Goal: Find specific page/section: Find specific page/section

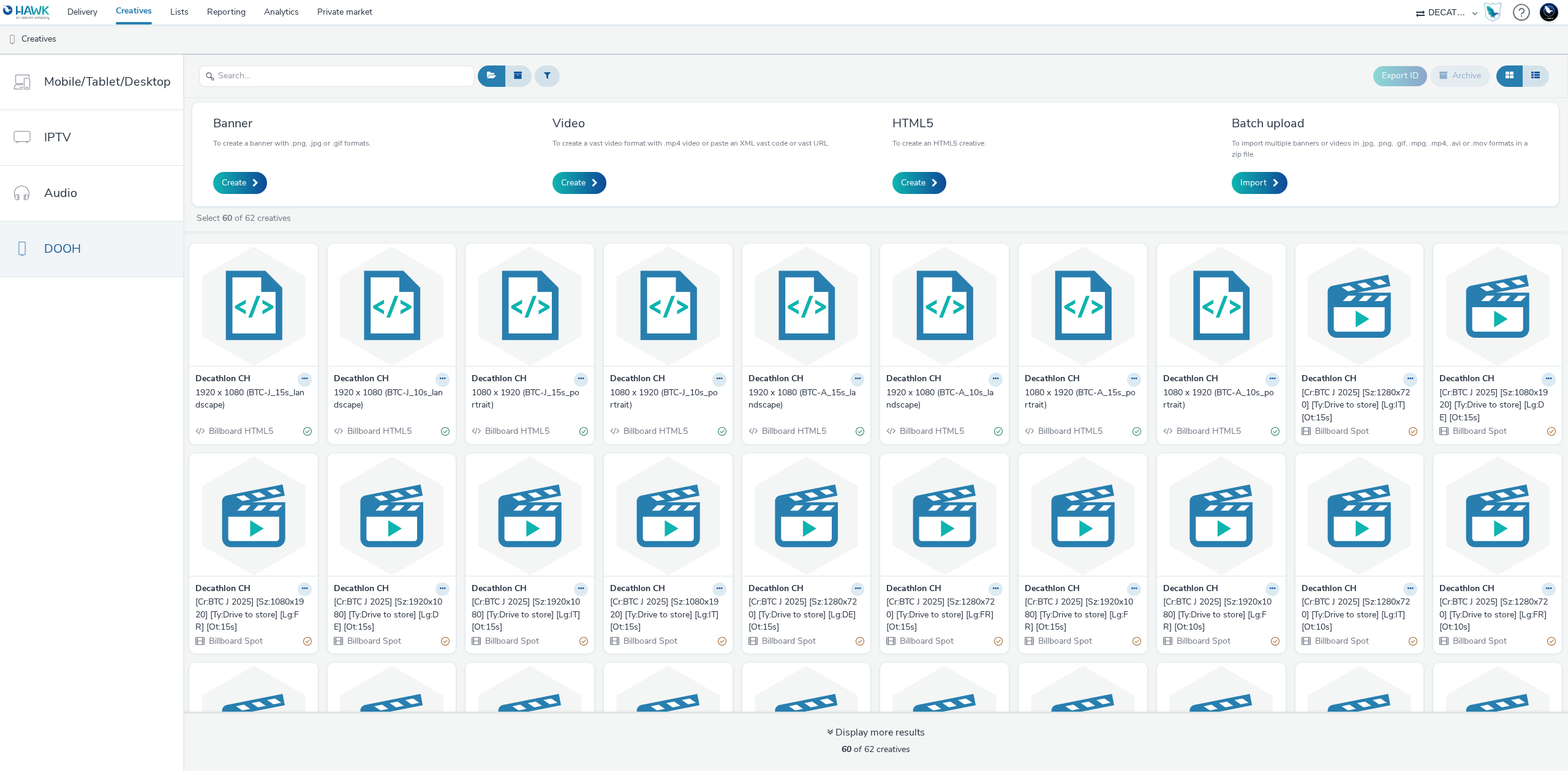
select select "440da4fd-3060-4a41-ba81-8784f925740e"
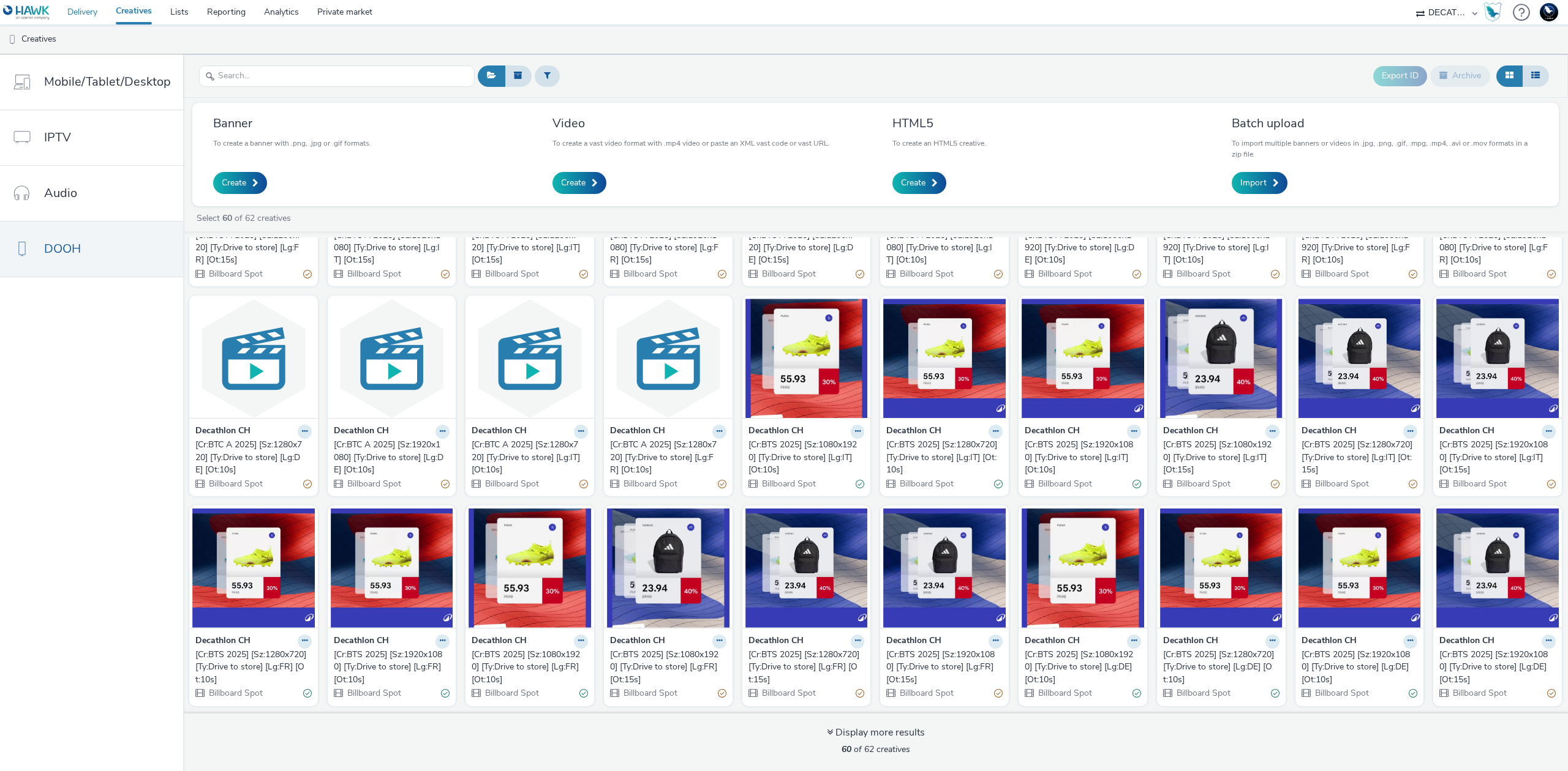
click at [78, 11] on link "Delivery" at bounding box center [83, 12] width 48 height 24
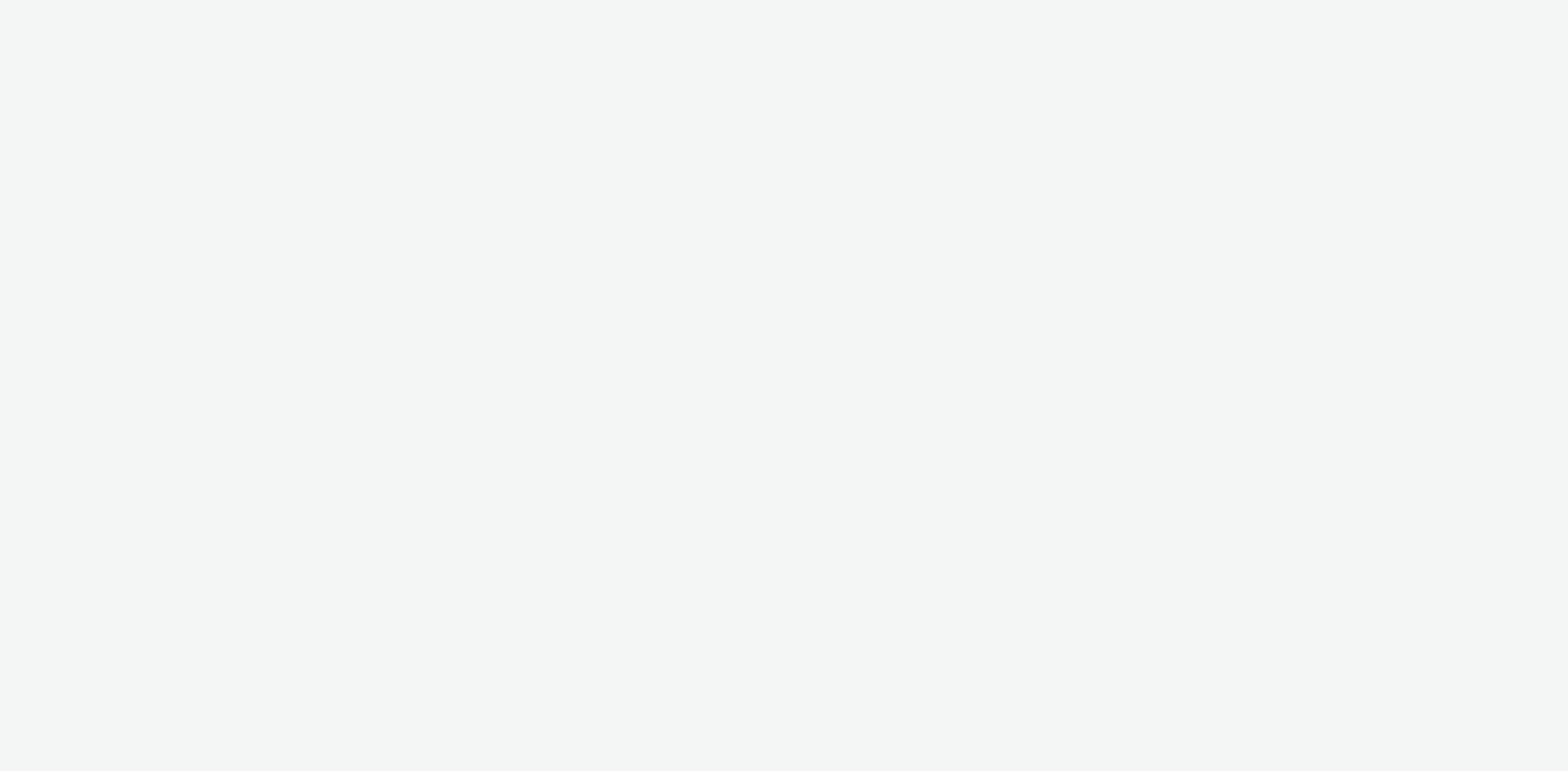
select select "440da4fd-3060-4a41-ba81-8784f925740e"
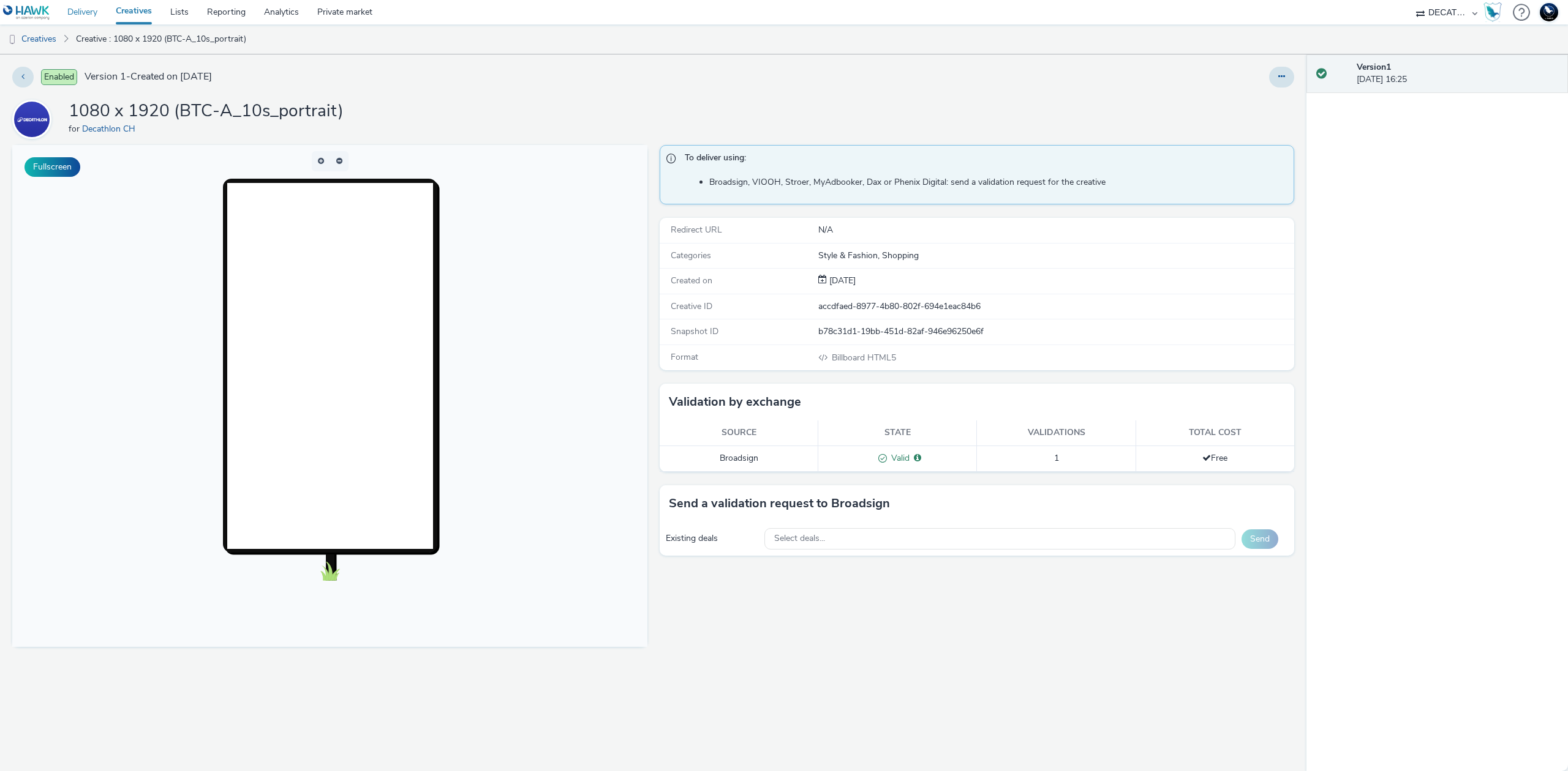
click at [83, 13] on link "Delivery" at bounding box center [83, 12] width 48 height 24
